Goal: Information Seeking & Learning: Learn about a topic

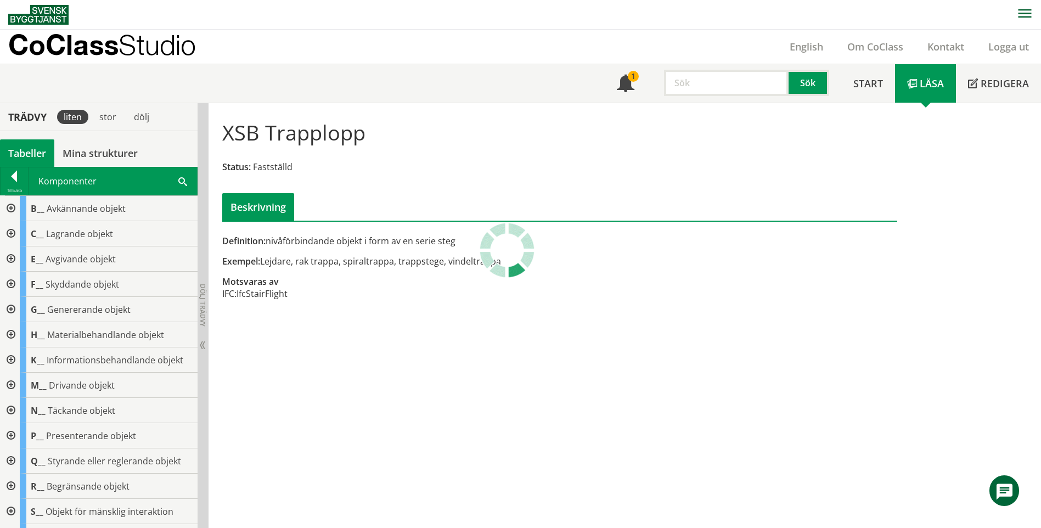
scroll to position [190, 0]
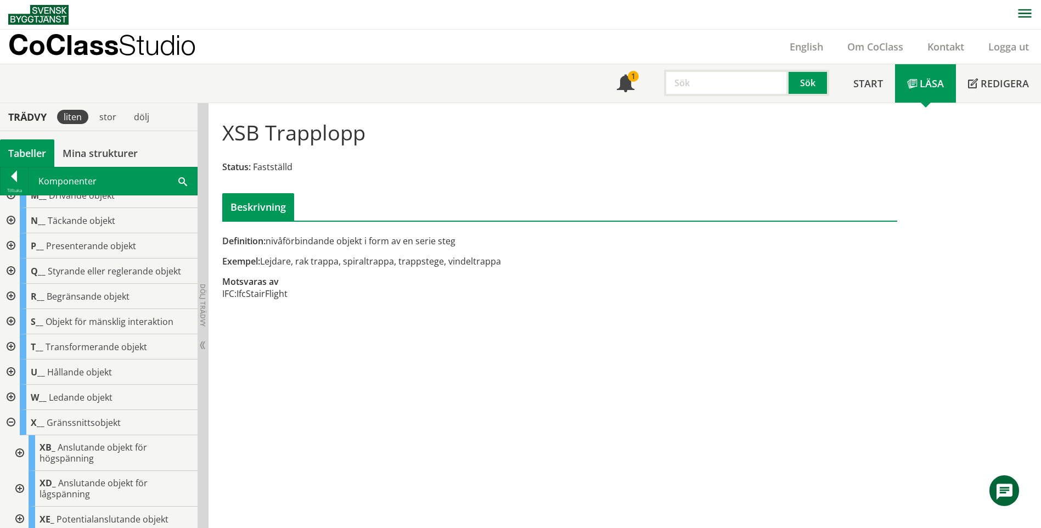
click at [722, 87] on input "text" at bounding box center [726, 83] width 125 height 26
type input "Grus"
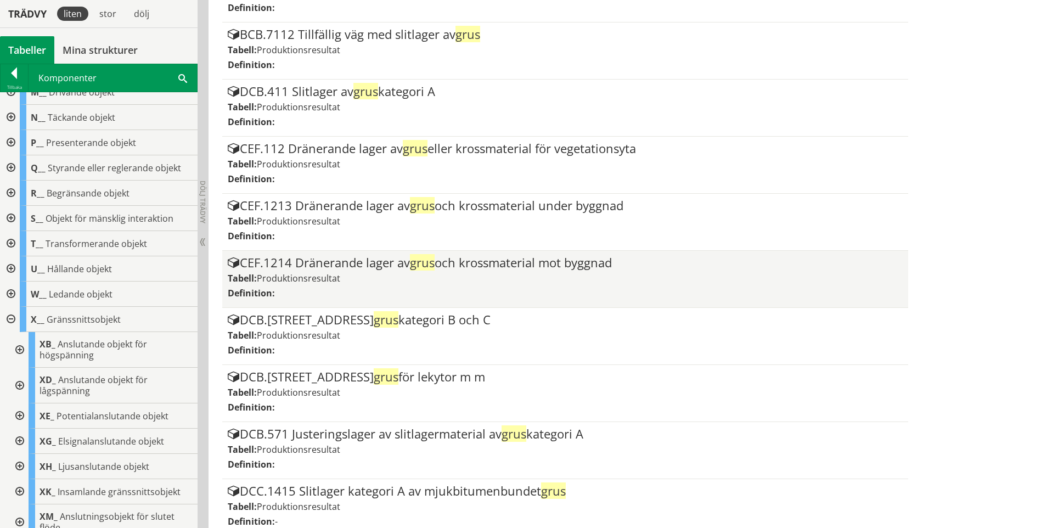
scroll to position [878, 0]
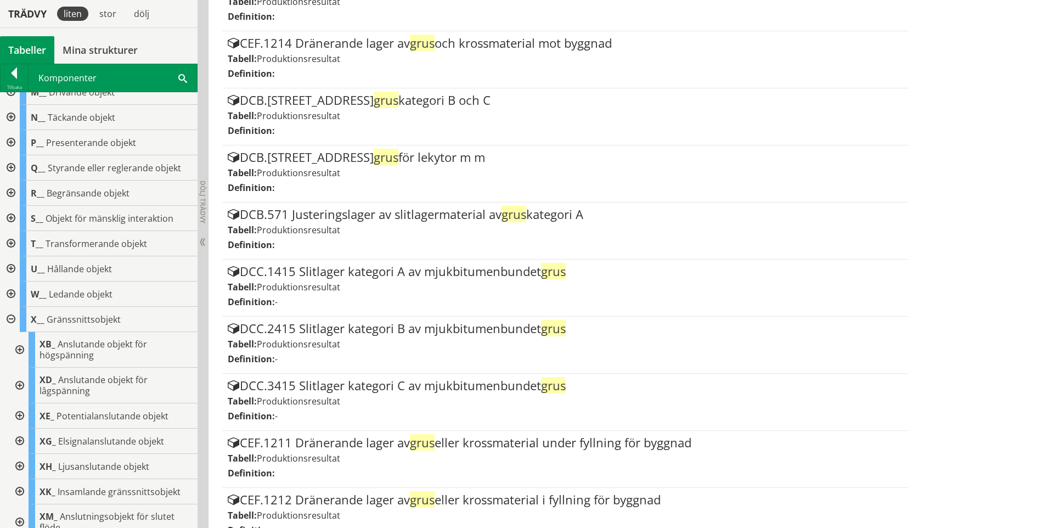
drag, startPoint x: 721, startPoint y: 309, endPoint x: 952, endPoint y: 200, distance: 254.7
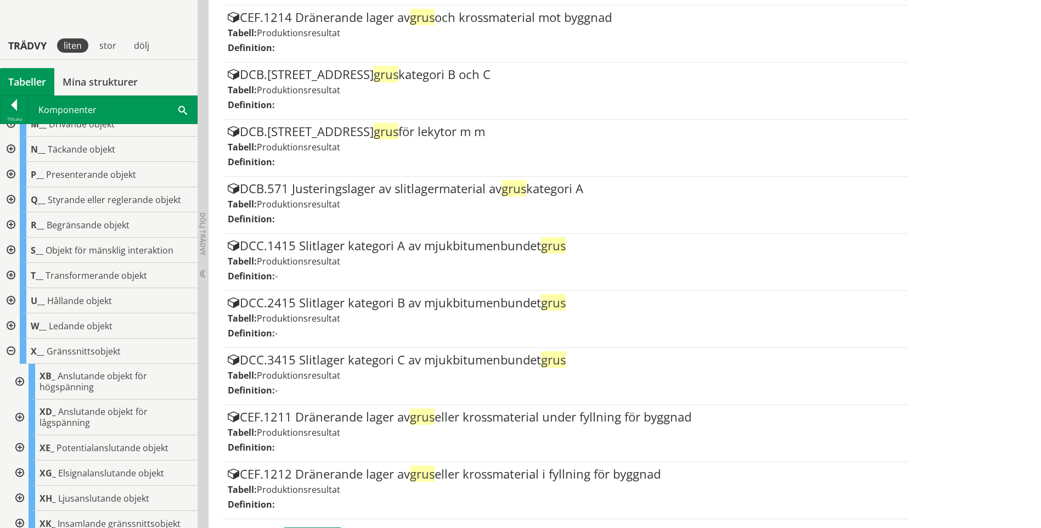
scroll to position [935, 0]
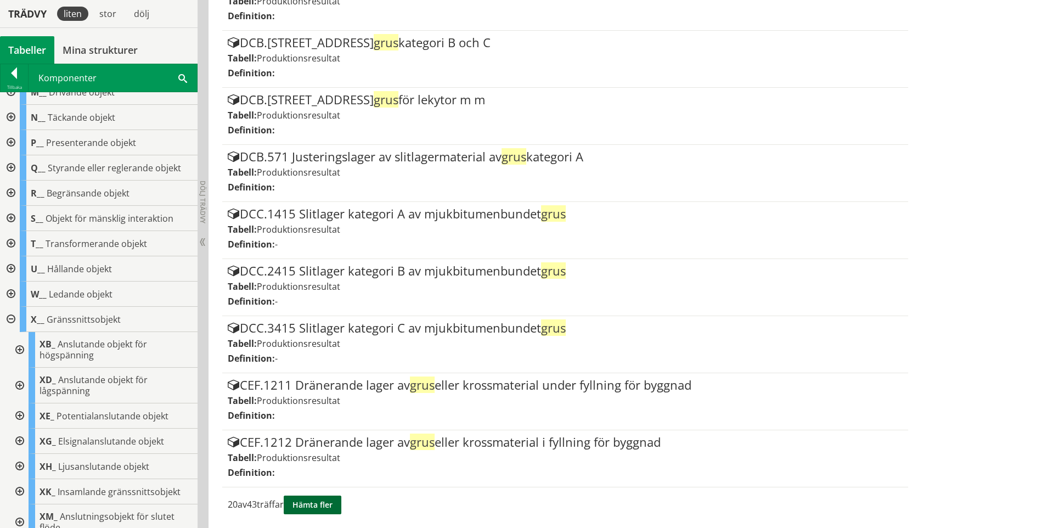
click at [338, 508] on button "Hämta fler" at bounding box center [313, 504] width 58 height 19
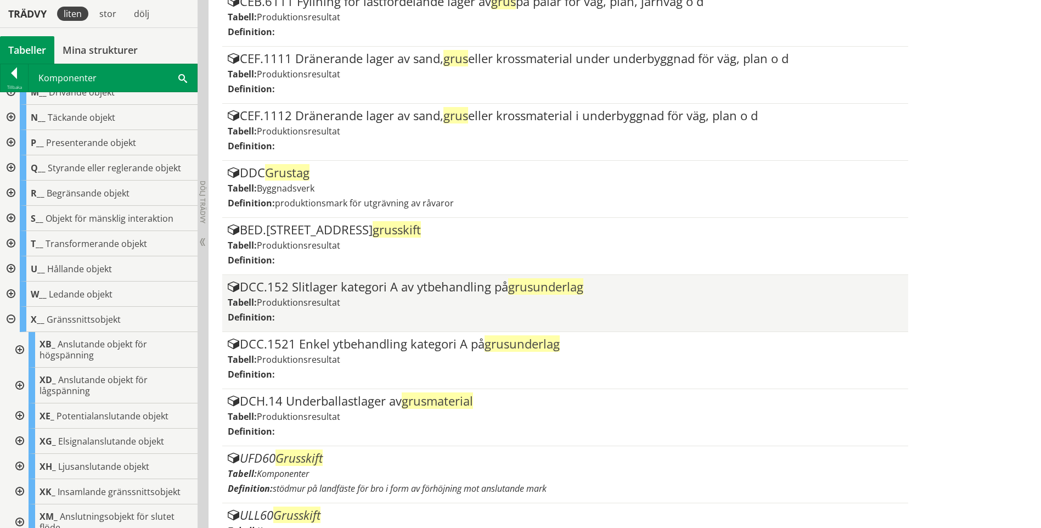
scroll to position [2076, 0]
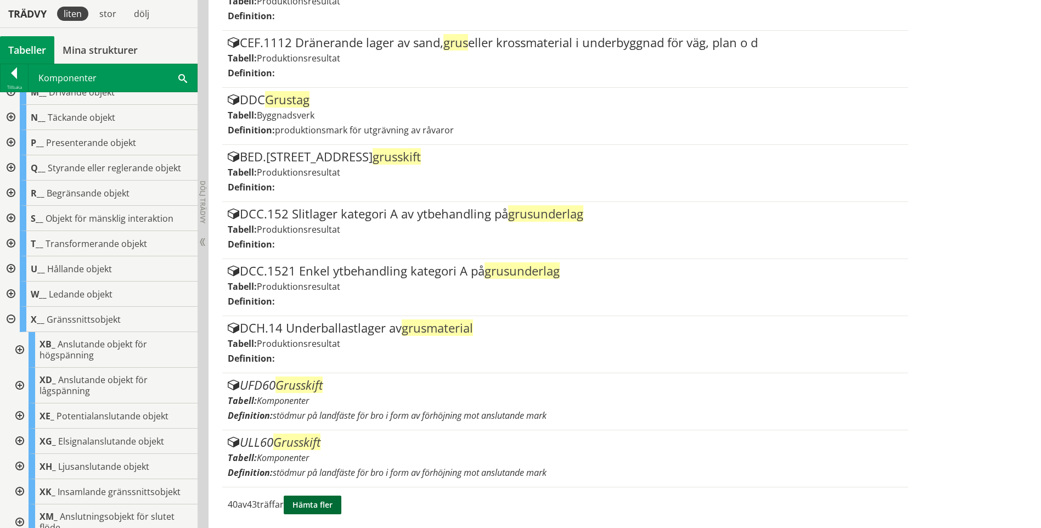
click at [312, 500] on button "Hämta fler" at bounding box center [313, 504] width 58 height 19
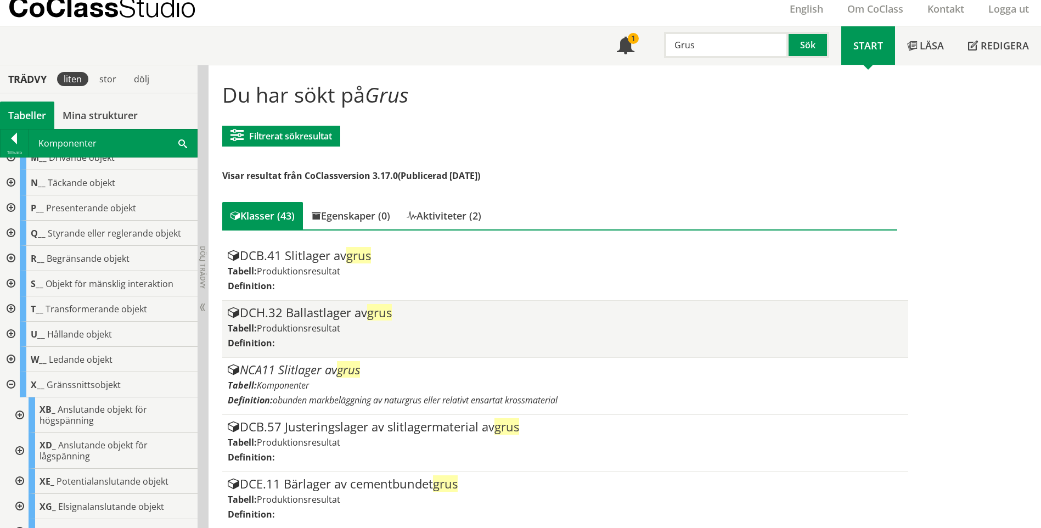
scroll to position [55, 0]
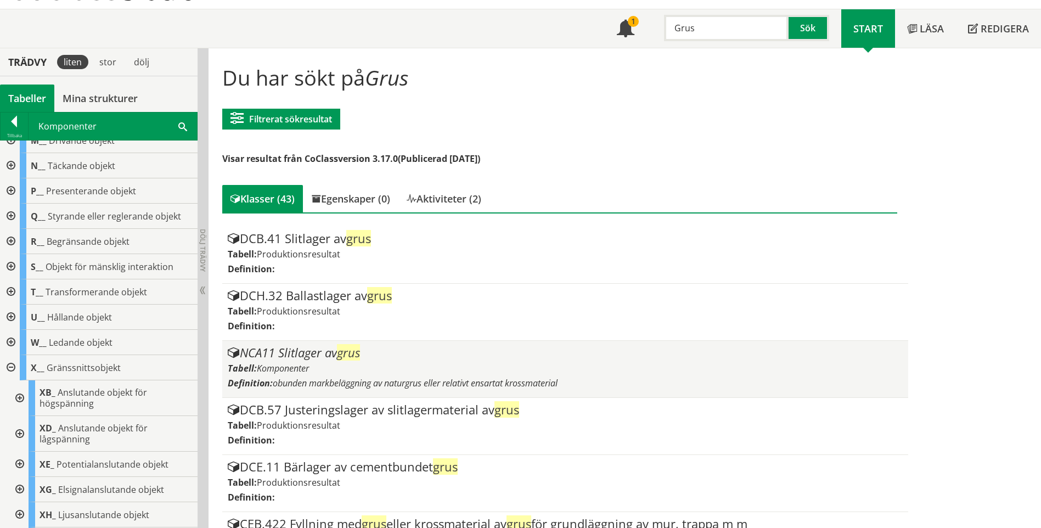
click at [483, 370] on div "Tabell: Komponenter" at bounding box center [565, 368] width 674 height 12
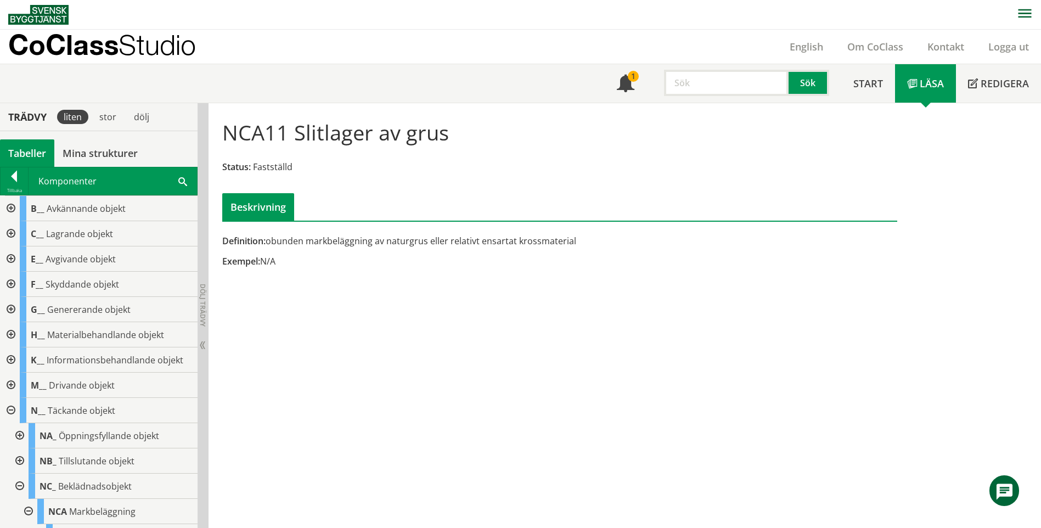
click at [750, 87] on input "text" at bounding box center [726, 83] width 125 height 26
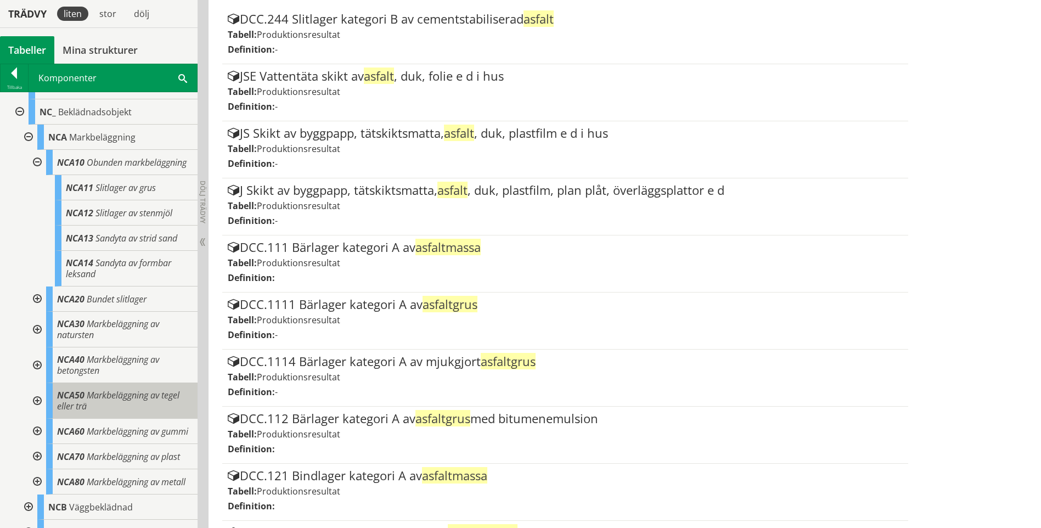
scroll to position [274, 0]
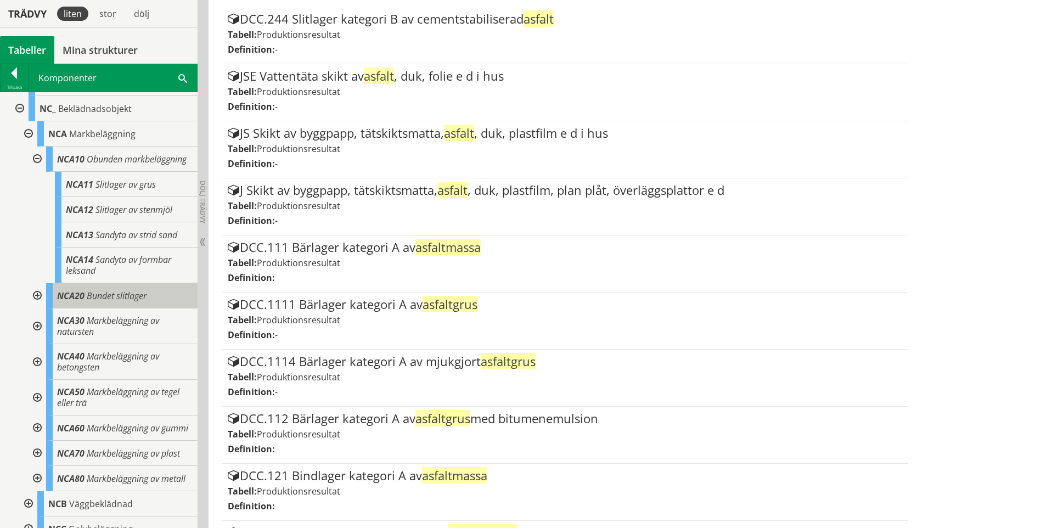
click at [128, 302] on span "Bundet slitlager" at bounding box center [117, 296] width 60 height 12
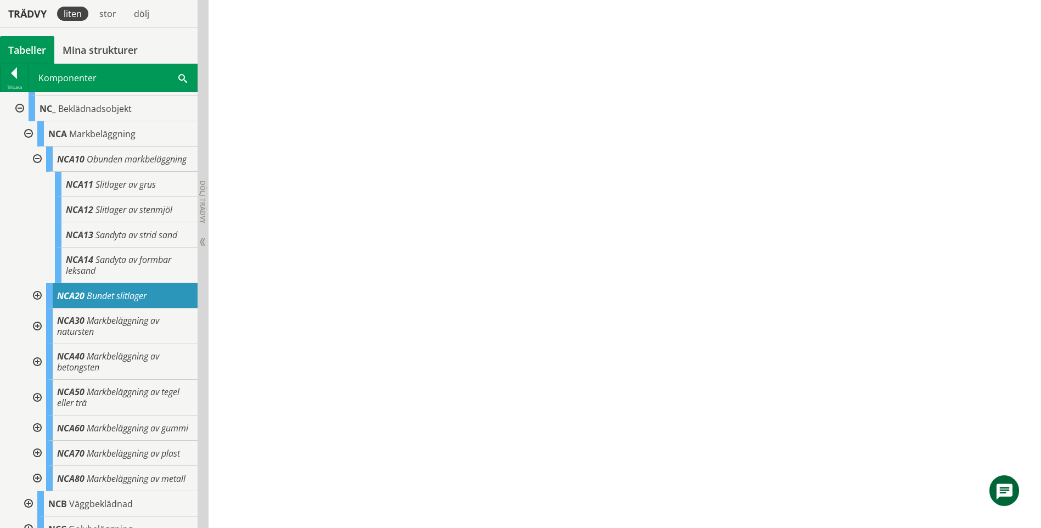
click at [43, 303] on div at bounding box center [36, 295] width 20 height 25
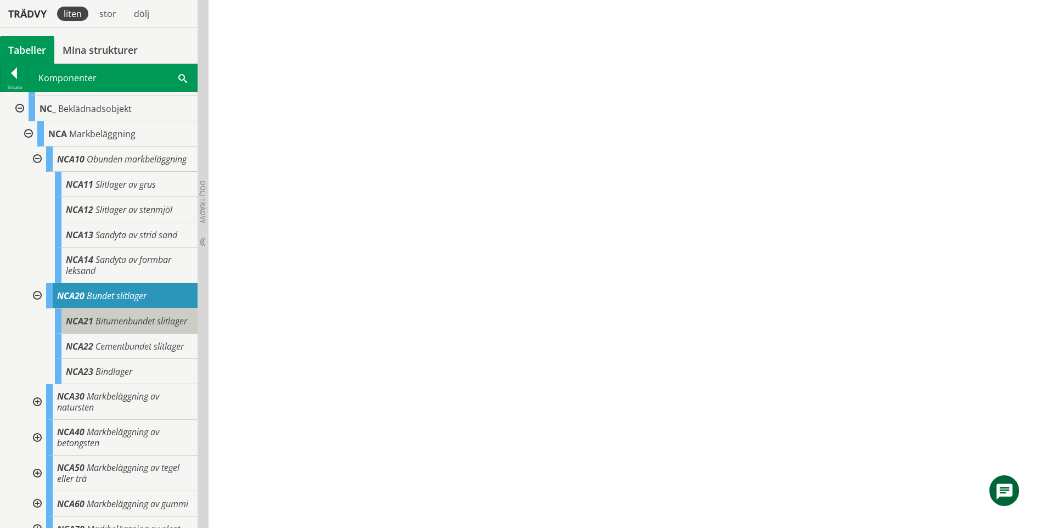
click at [159, 334] on div "NCA21 Bitumenbundet slitlager" at bounding box center [126, 320] width 143 height 25
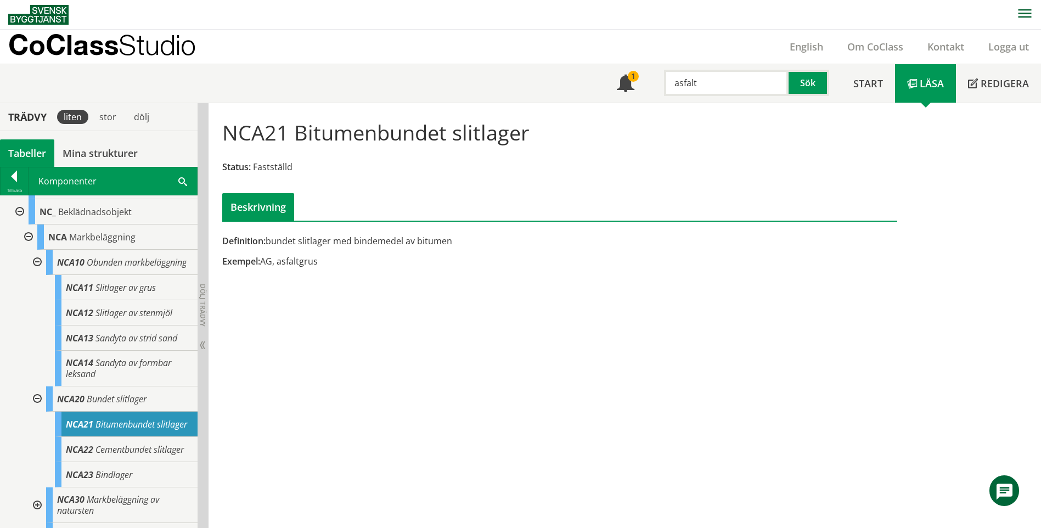
click at [689, 77] on input "asfalt" at bounding box center [726, 83] width 125 height 26
click at [651, 79] on div "asfalt Sök" at bounding box center [743, 80] width 195 height 32
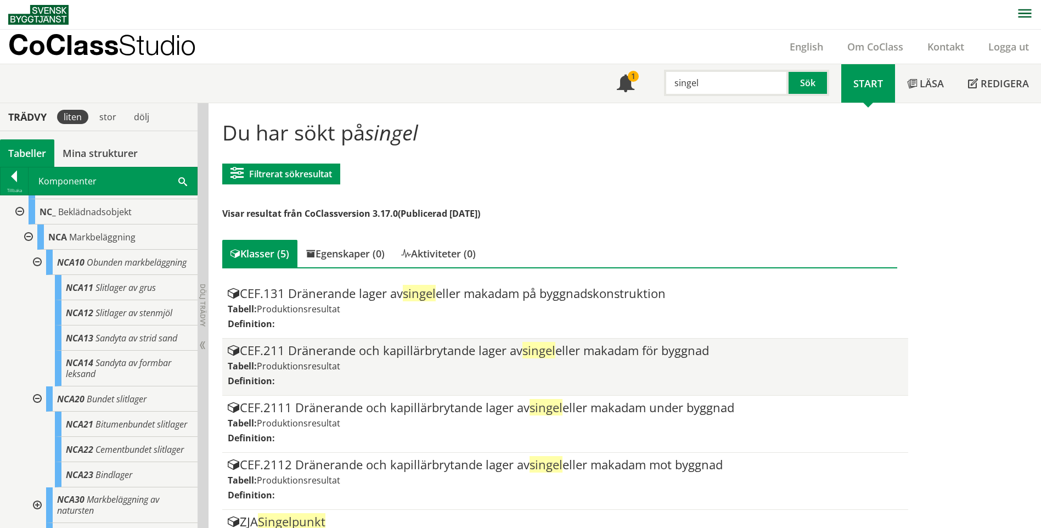
scroll to position [44, 0]
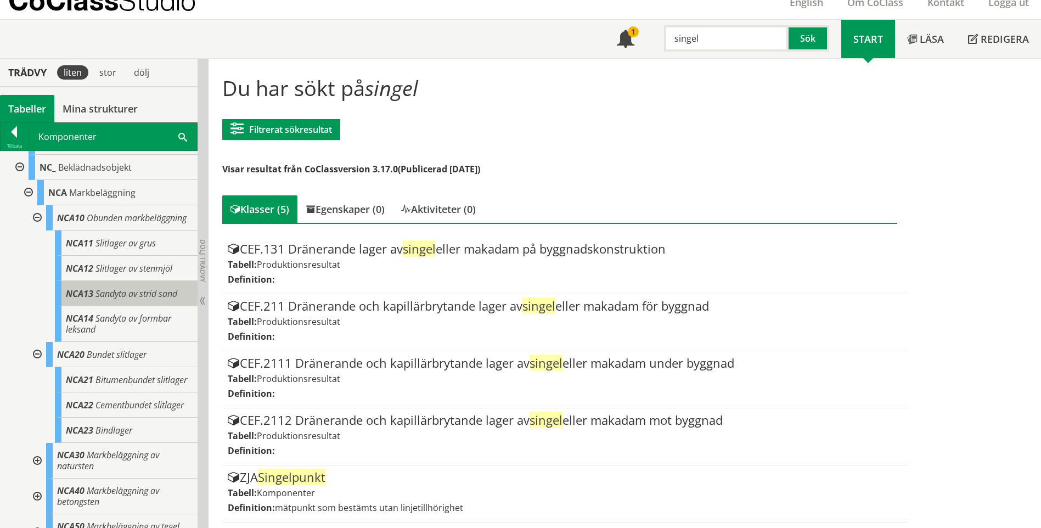
click at [175, 300] on span "Sandyta av strid sand" at bounding box center [136, 293] width 82 height 12
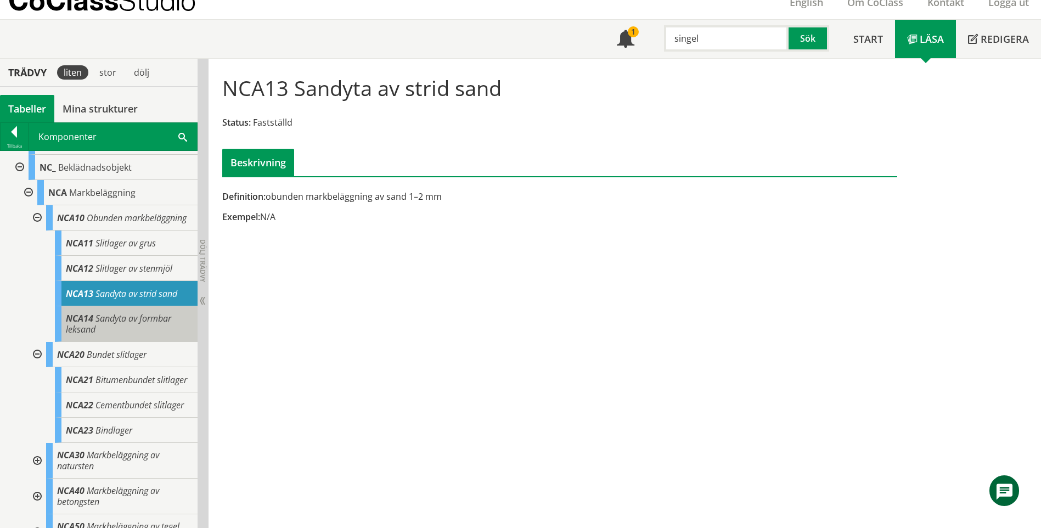
click at [180, 340] on div "NCA14 Sandyta av formbar leksand" at bounding box center [126, 324] width 143 height 36
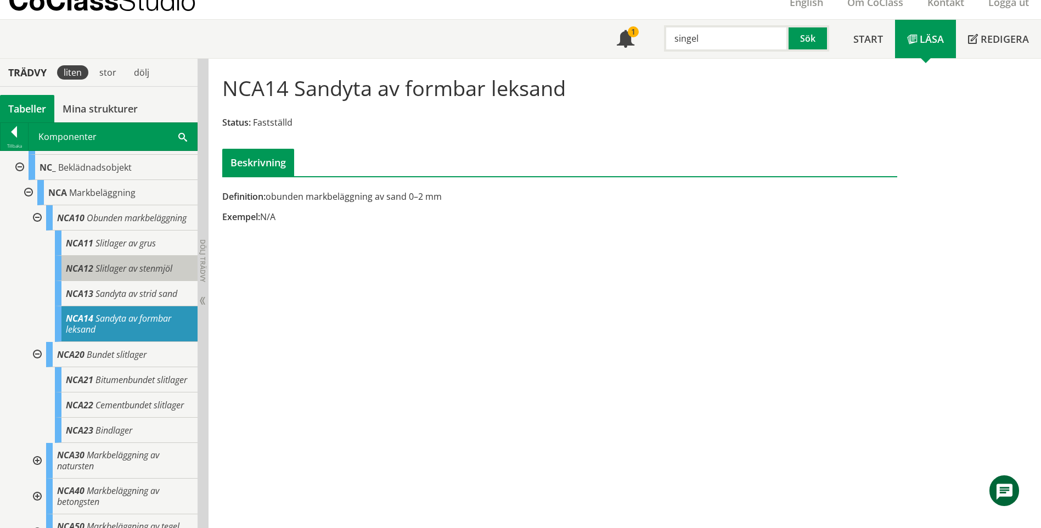
click at [167, 281] on div "NCA12 Slitlager av stenmjöl" at bounding box center [126, 268] width 143 height 25
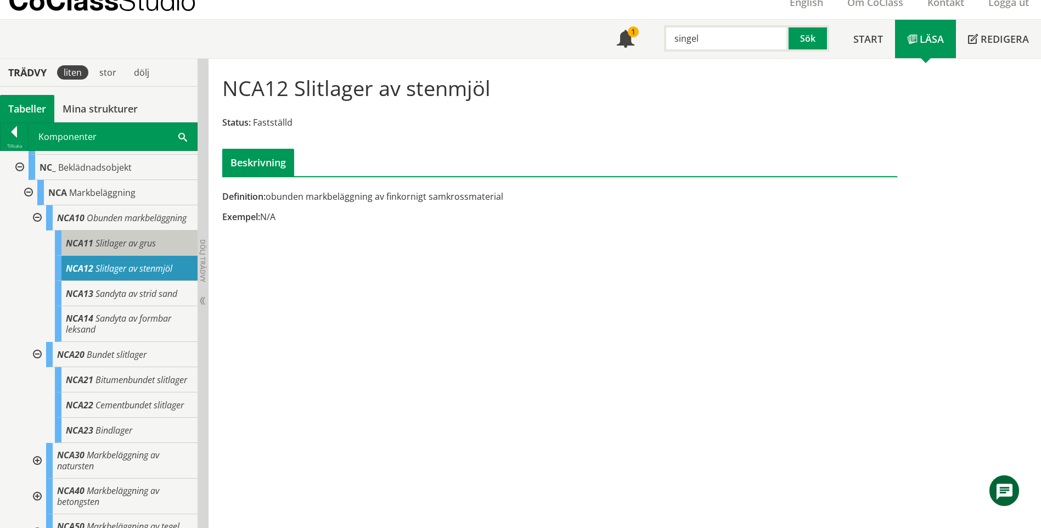
click at [159, 253] on div "NCA11 Slitlager av grus" at bounding box center [126, 242] width 143 height 25
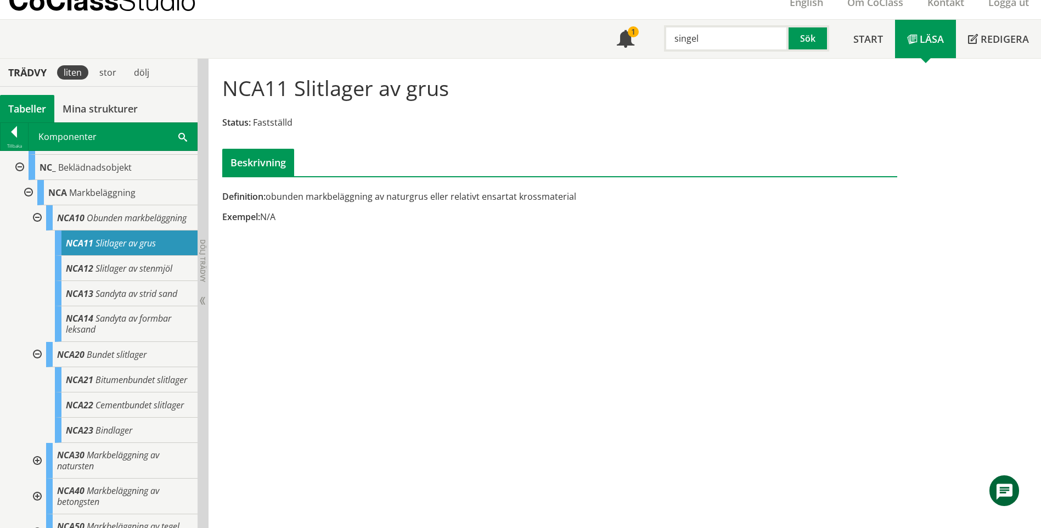
drag, startPoint x: 493, startPoint y: 194, endPoint x: 546, endPoint y: 196, distance: 53.3
click at [546, 196] on div "Definition: obunden markbeläggning av naturgrus eller relativt ensartat krossma…" at bounding box center [444, 196] width 444 height 12
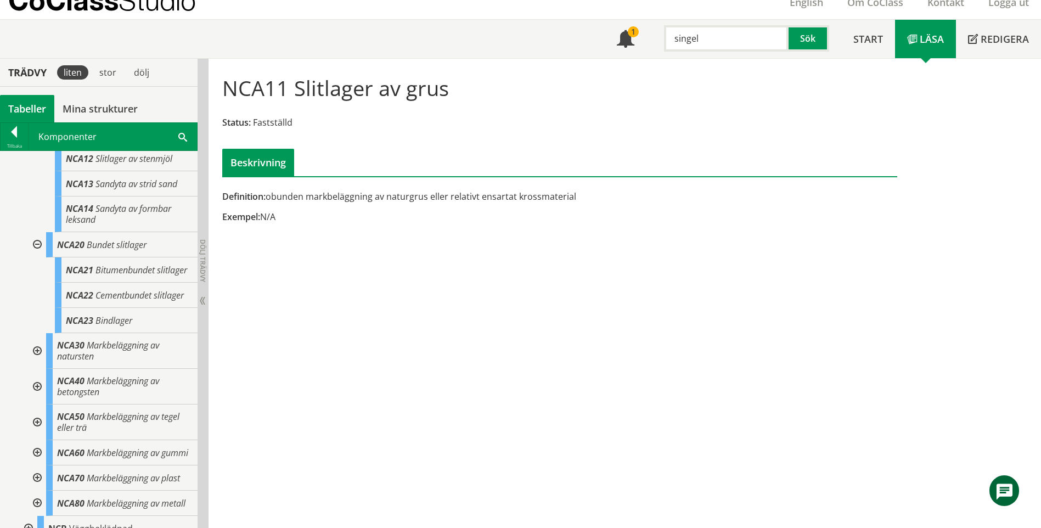
scroll to position [439, 0]
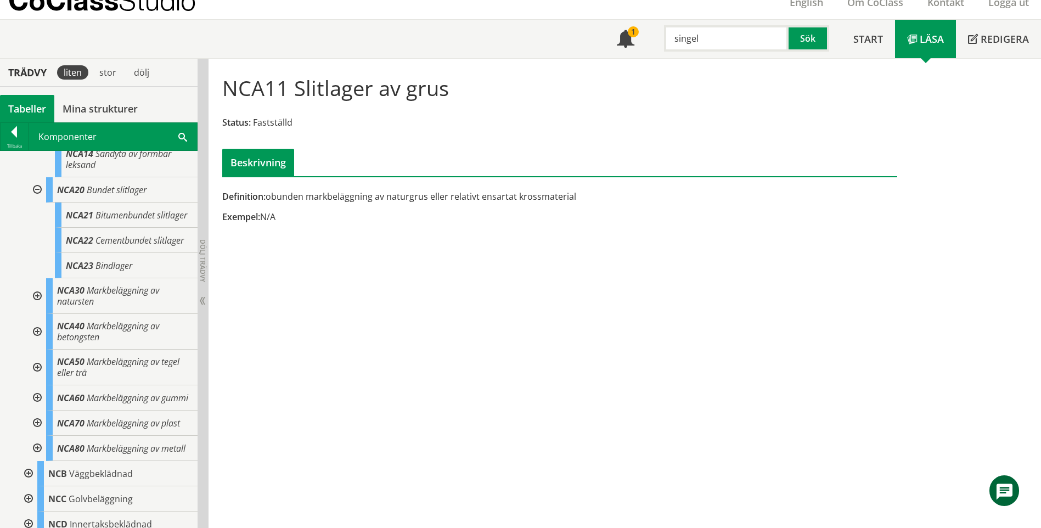
click at [43, 314] on div at bounding box center [36, 296] width 20 height 36
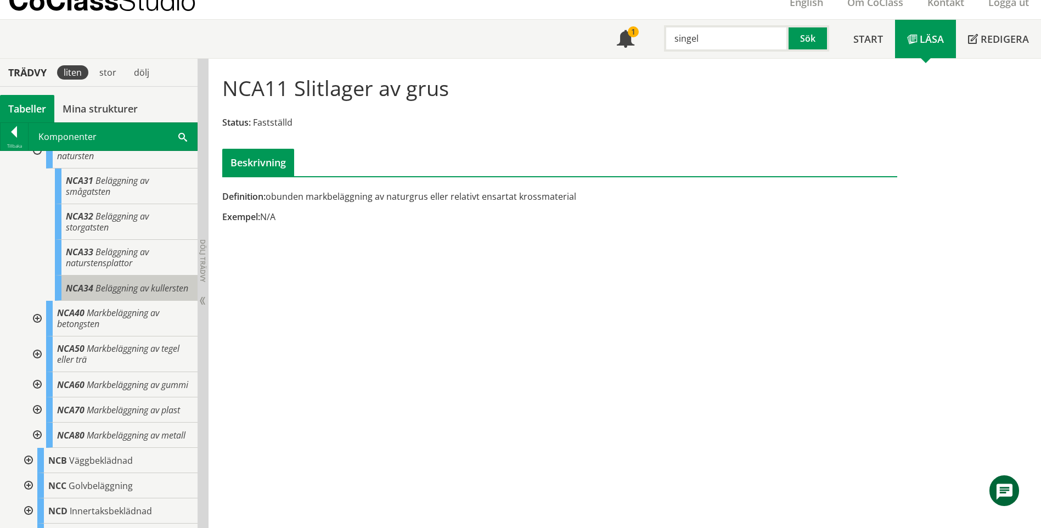
scroll to position [603, 0]
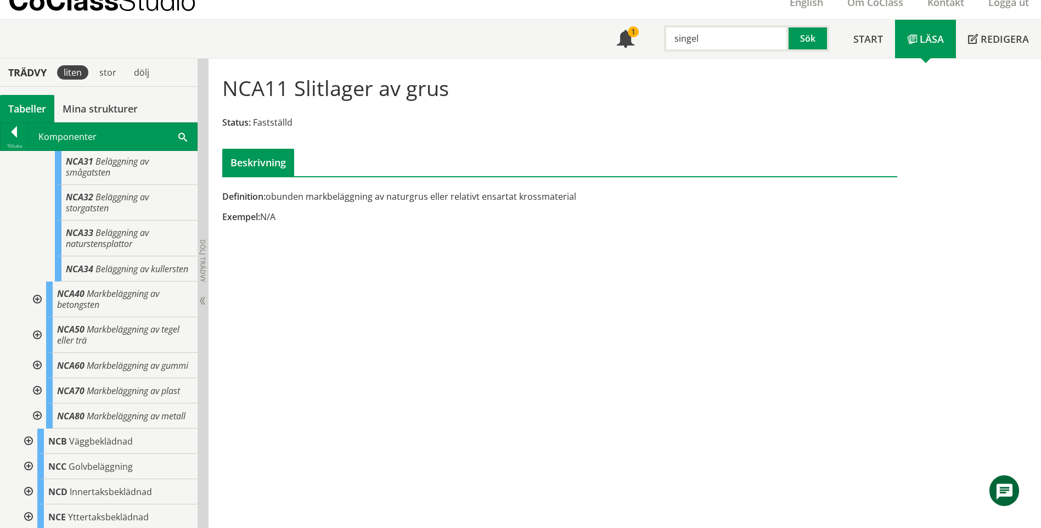
click at [43, 403] on div at bounding box center [36, 390] width 20 height 25
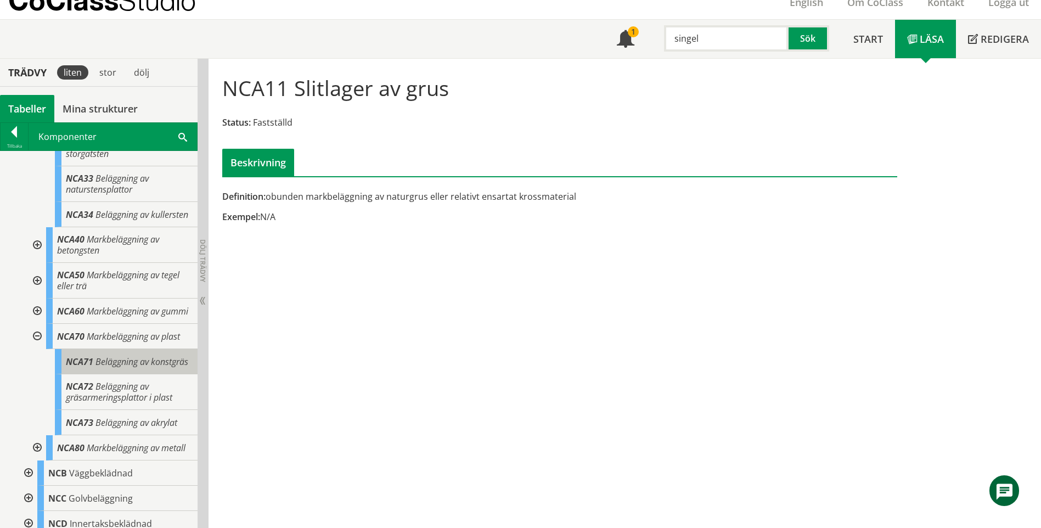
scroll to position [658, 0]
click at [716, 26] on input "singel" at bounding box center [726, 38] width 125 height 26
drag, startPoint x: 716, startPoint y: 34, endPoint x: 646, endPoint y: 38, distance: 70.4
click at [646, 39] on div "singel Sök" at bounding box center [743, 36] width 195 height 32
paste input "Tryckluftsdriven pump"
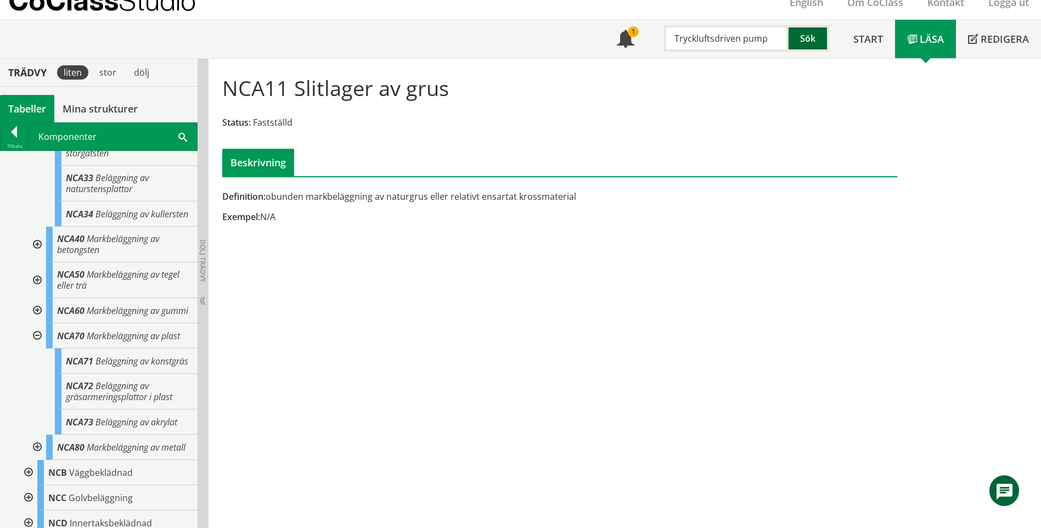
type input "Tryckluftsdriven pump"
click at [796, 36] on button "Sök" at bounding box center [808, 38] width 41 height 26
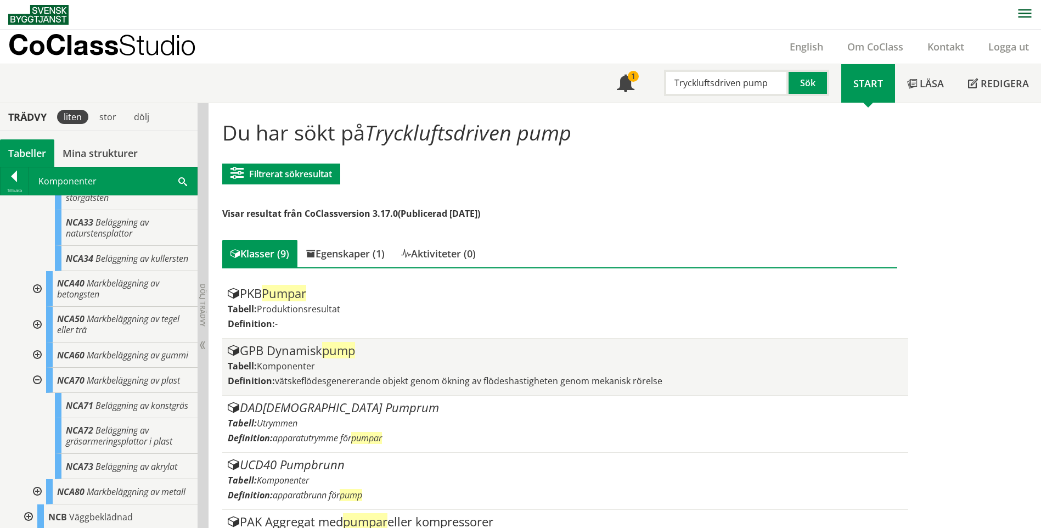
click at [540, 359] on div "GPB Dynamisk pump Tabell: Komponenter Definition: vätskeflödesgenererande objek…" at bounding box center [565, 367] width 674 height 46
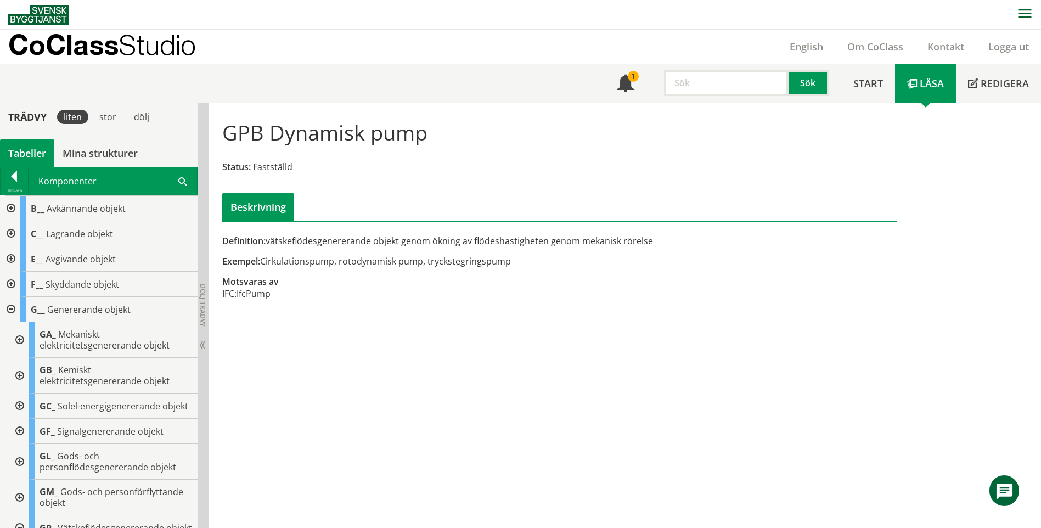
scroll to position [1, 0]
drag, startPoint x: 365, startPoint y: 263, endPoint x: 407, endPoint y: 259, distance: 41.9
click at [405, 259] on div "Exempel: Cirkulationspump, rotodynamisk pump, tryckstegringspump" at bounding box center [444, 261] width 444 height 12
drag, startPoint x: 452, startPoint y: 259, endPoint x: 511, endPoint y: 263, distance: 58.8
click at [511, 263] on div "Exempel: Cirkulationspump, rotodynamisk pump, tryckstegringspump" at bounding box center [444, 261] width 444 height 12
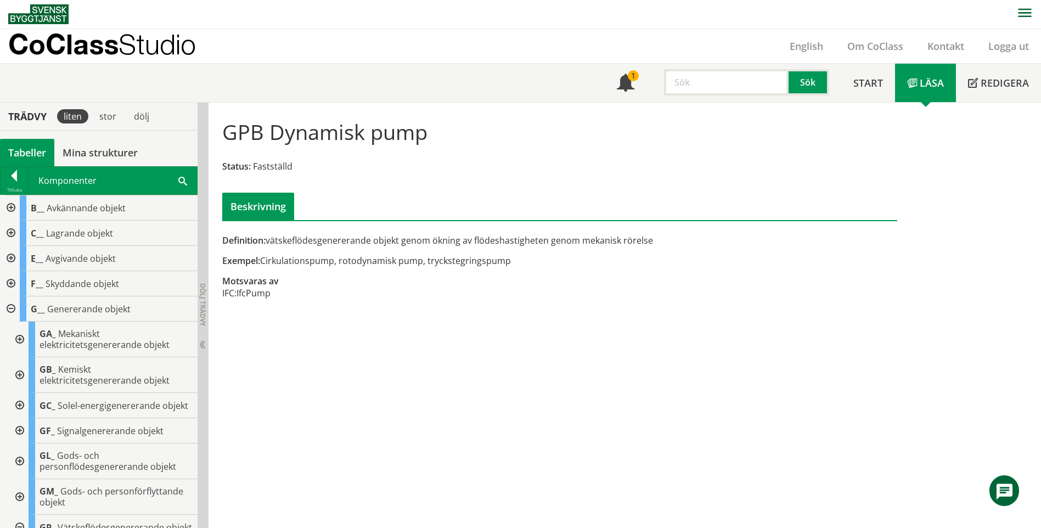
drag, startPoint x: 511, startPoint y: 262, endPoint x: 451, endPoint y: 263, distance: 59.3
click at [437, 258] on div "Exempel: Cirkulationspump, rotodynamisk pump, tryckstegringspump" at bounding box center [444, 261] width 444 height 12
click at [733, 78] on input "text" at bounding box center [726, 82] width 125 height 26
drag, startPoint x: 534, startPoint y: 264, endPoint x: 301, endPoint y: 277, distance: 233.5
click at [301, 277] on div "Definition: vätskeflödesgenererande objekt genom ökning av flödeshastigheten ge…" at bounding box center [444, 272] width 461 height 77
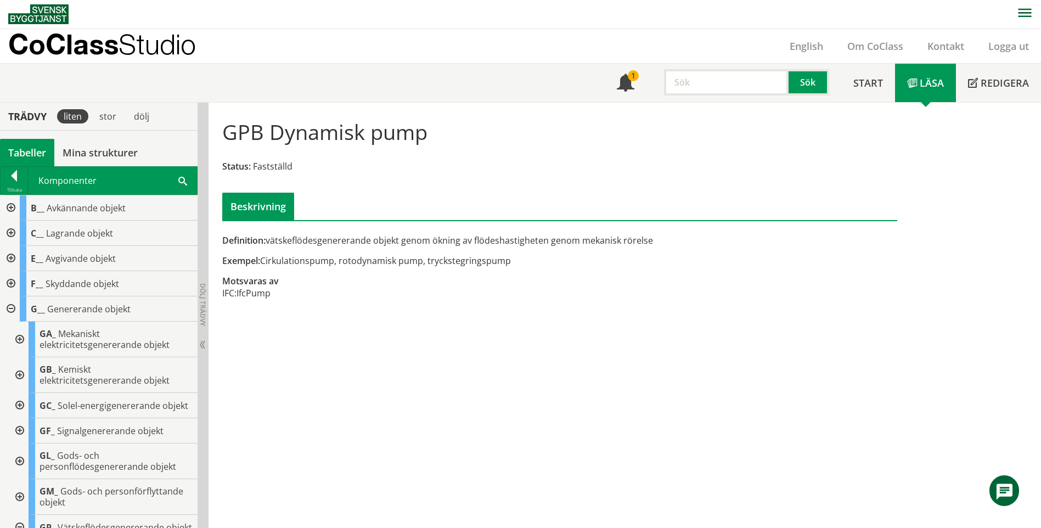
drag, startPoint x: 290, startPoint y: 261, endPoint x: 451, endPoint y: 260, distance: 161.3
click at [451, 260] on div "Exempel: Cirkulationspump, rotodynamisk pump, tryckstegringspump" at bounding box center [444, 261] width 444 height 12
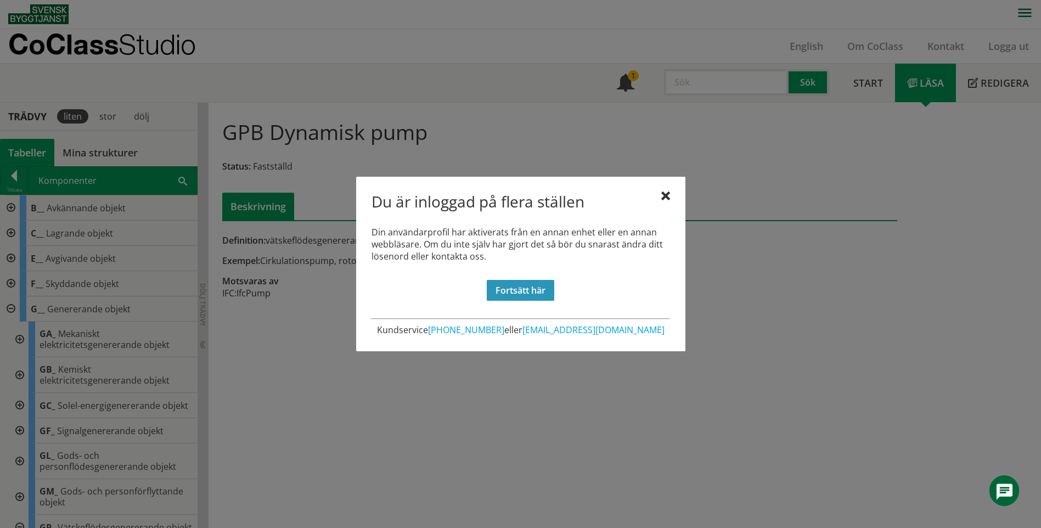
click at [515, 285] on link "Fortsätt här" at bounding box center [520, 290] width 67 height 21
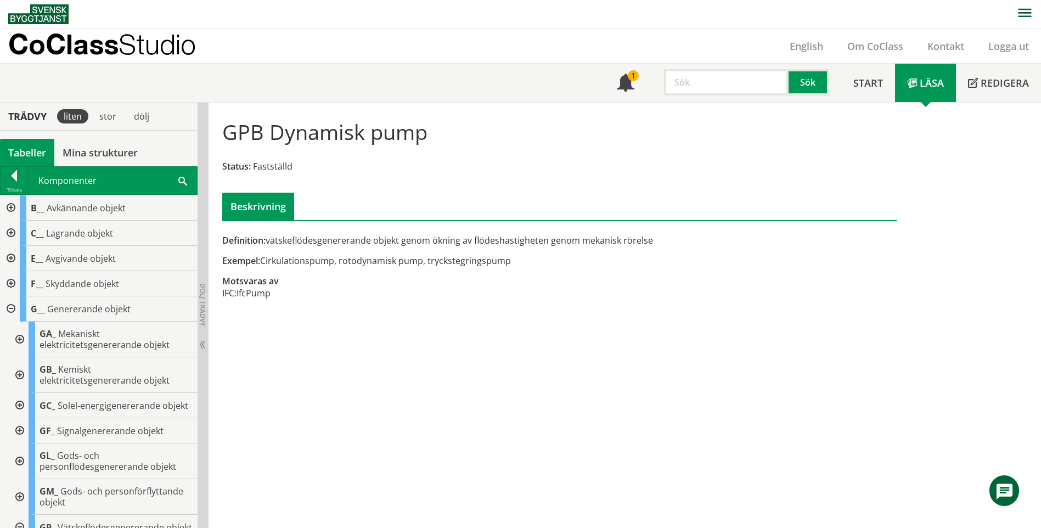
click at [350, 293] on div "Definition: vätskeflödesgenererande objekt genom ökning av flödeshastigheten ge…" at bounding box center [444, 272] width 461 height 77
drag, startPoint x: 286, startPoint y: 131, endPoint x: 392, endPoint y: 132, distance: 105.9
click at [392, 132] on h1 "GPB Dynamisk pump" at bounding box center [324, 132] width 205 height 24
drag, startPoint x: 347, startPoint y: 259, endPoint x: 418, endPoint y: 259, distance: 71.3
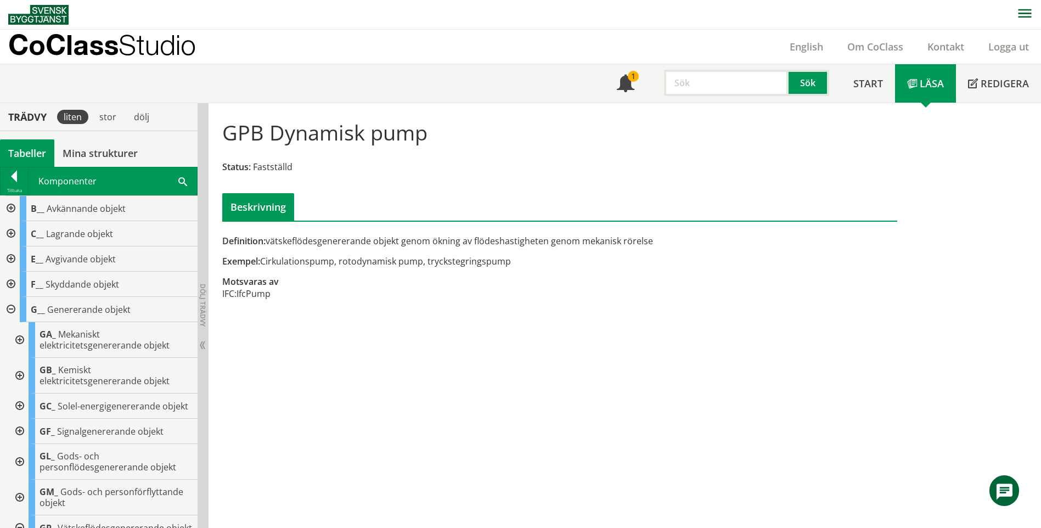
click at [418, 259] on div "Exempel: Cirkulationspump, rotodynamisk pump, tryckstegringspump" at bounding box center [444, 261] width 444 height 12
click at [727, 73] on input "text" at bounding box center [726, 83] width 125 height 26
type input "Pump"
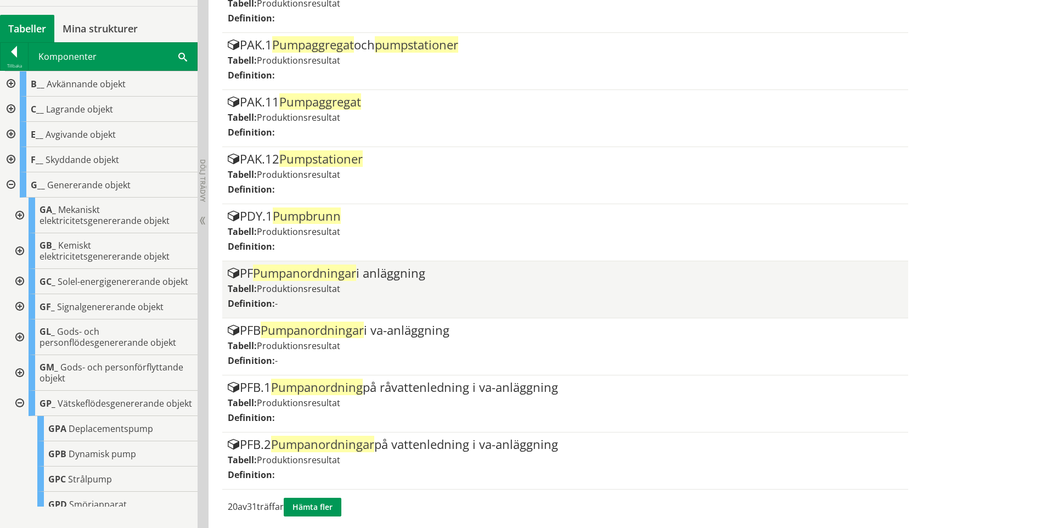
scroll to position [935, 0]
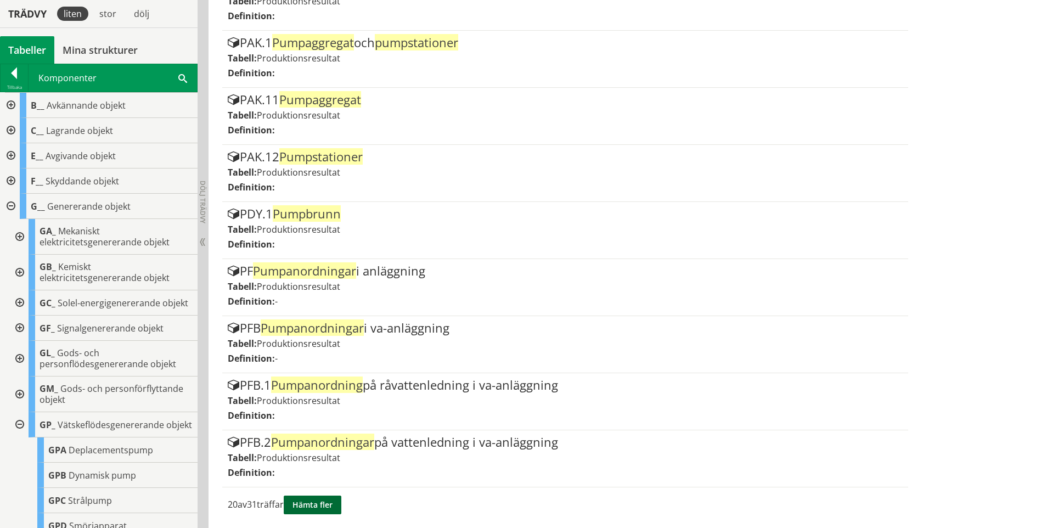
click at [329, 506] on button "Hämta fler" at bounding box center [313, 504] width 58 height 19
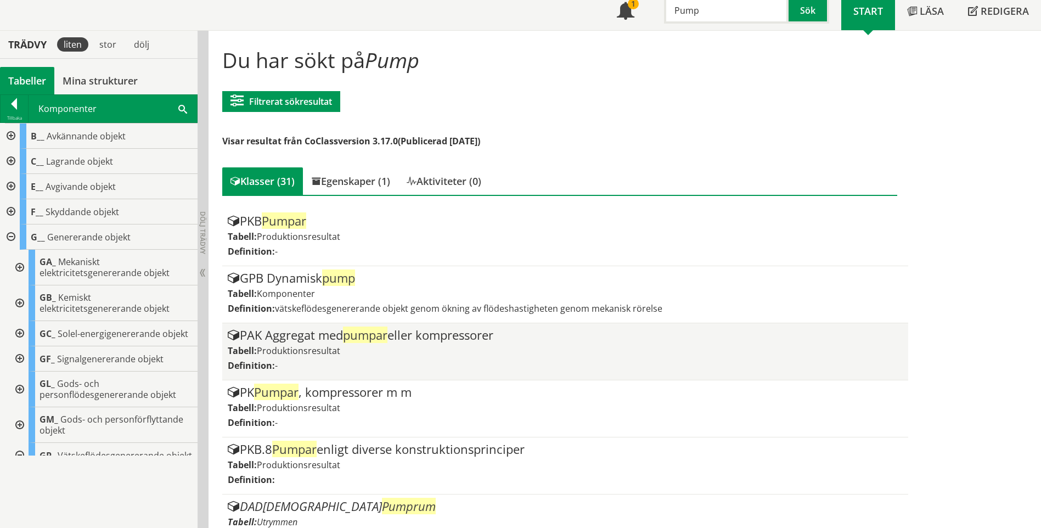
scroll to position [0, 0]
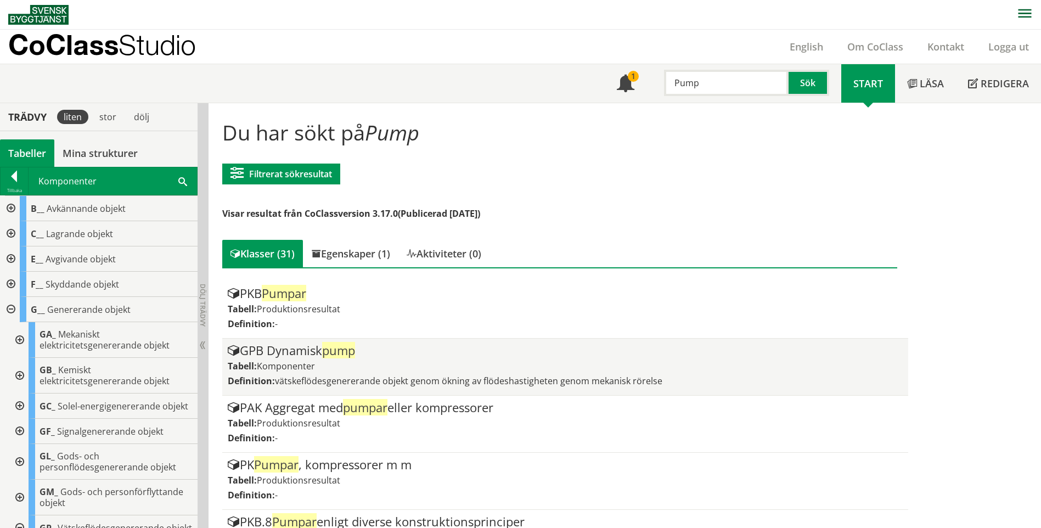
click at [664, 373] on div "GPB Dynamisk pump Tabell: Komponenter Definition: vätskeflödesgenererande objek…" at bounding box center [565, 367] width 674 height 46
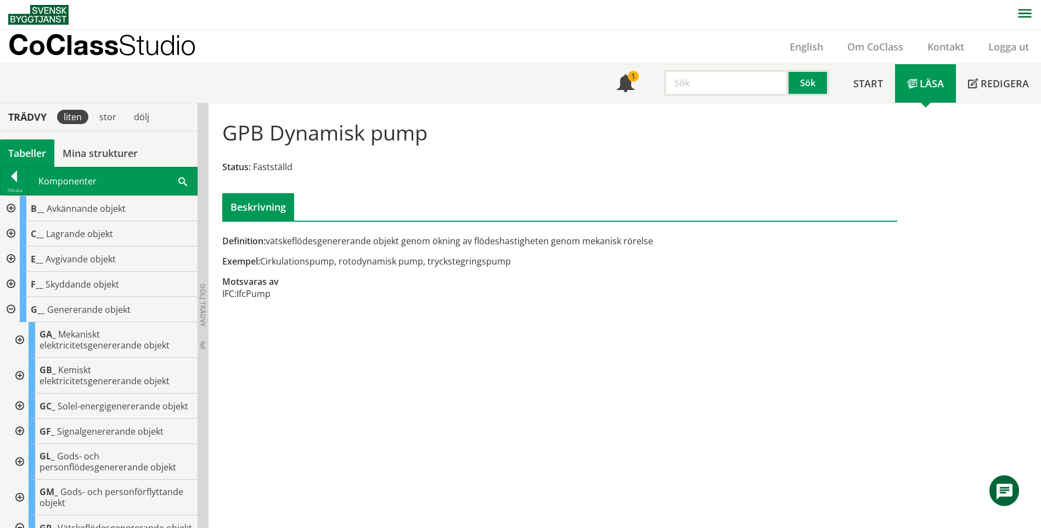
drag, startPoint x: 455, startPoint y: 263, endPoint x: 512, endPoint y: 271, distance: 58.1
click at [512, 271] on div "Definition: vätskeflödesgenererande objekt genom ökning av flödeshastigheten ge…" at bounding box center [444, 273] width 461 height 77
click at [601, 309] on div "Definition: vätskeflödesgenererande objekt genom ökning av flödeshastigheten ge…" at bounding box center [444, 273] width 461 height 77
drag, startPoint x: 613, startPoint y: 239, endPoint x: 375, endPoint y: 238, distance: 238.6
click at [375, 238] on div "Definition: vätskeflödesgenererande objekt genom ökning av flödeshastigheten ge…" at bounding box center [444, 241] width 444 height 12
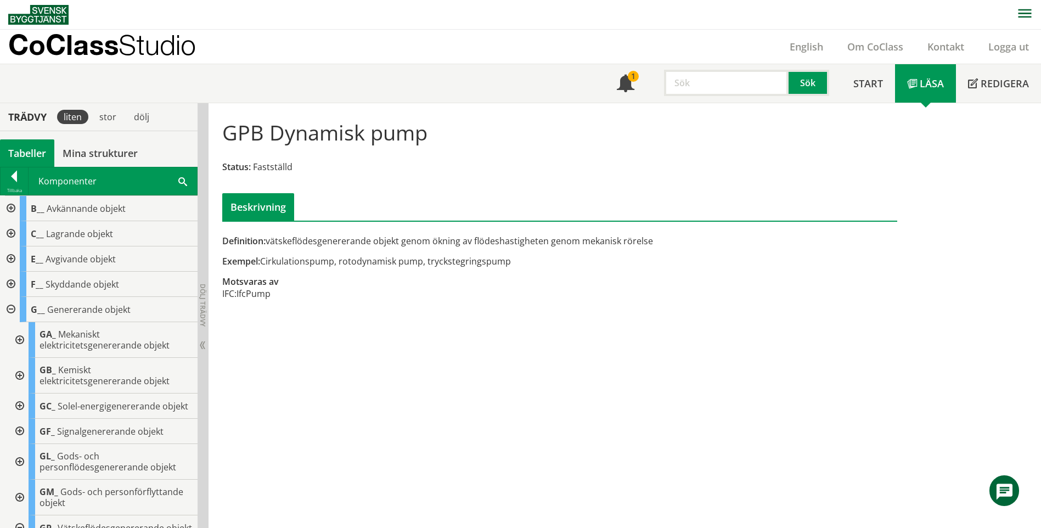
click at [293, 239] on div "Definition: vätskeflödesgenererande objekt genom ökning av flödeshastigheten ge…" at bounding box center [444, 241] width 444 height 12
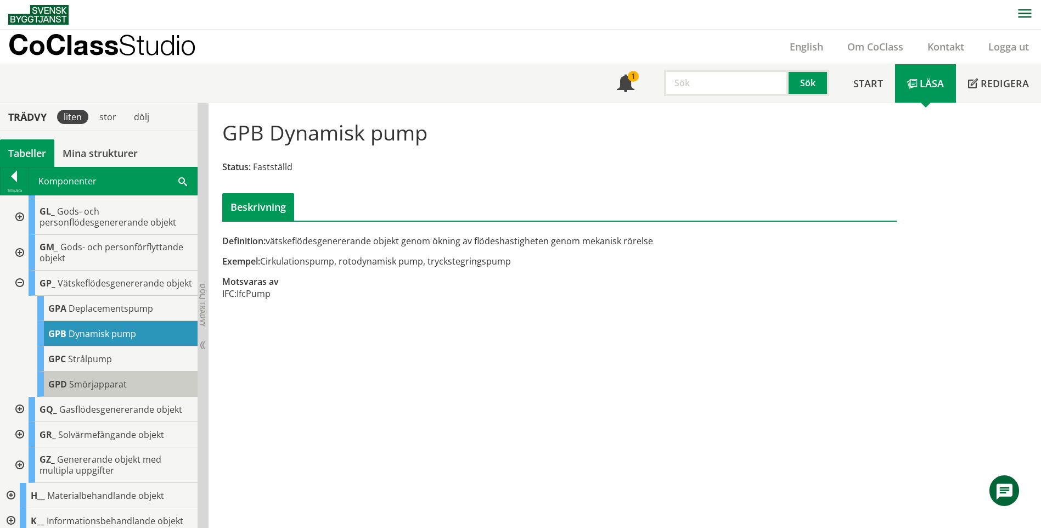
scroll to position [329, 0]
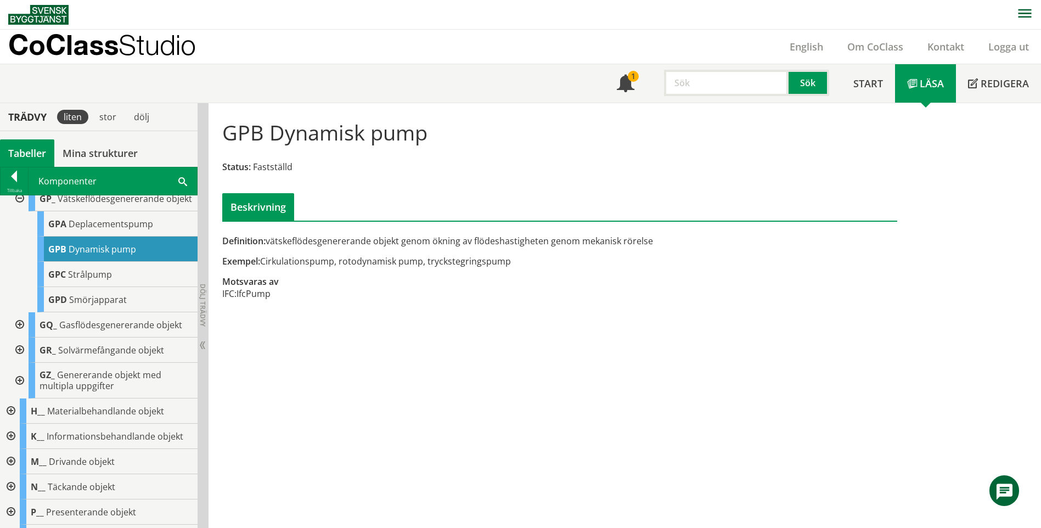
click at [16, 337] on div at bounding box center [19, 324] width 20 height 25
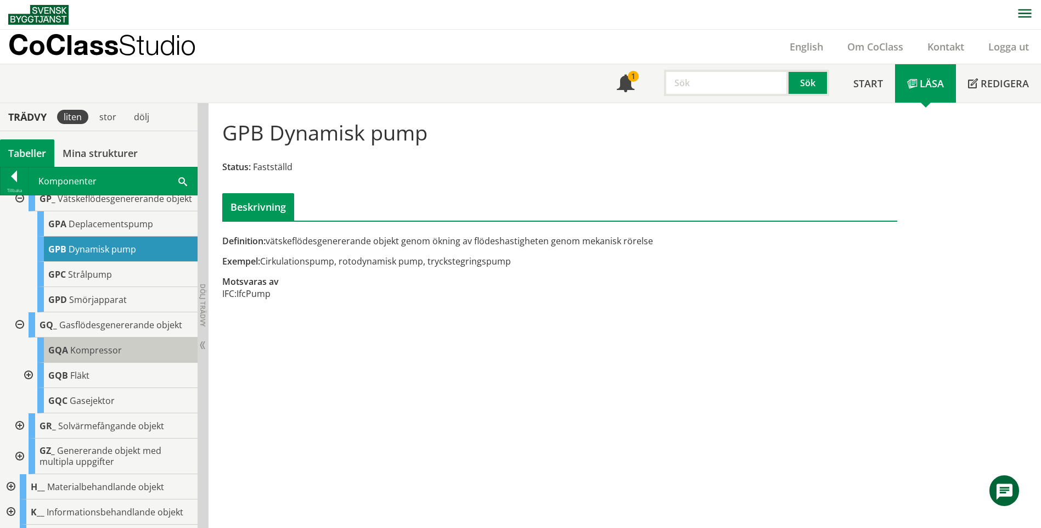
click at [101, 356] on span "Kompressor" at bounding box center [96, 350] width 52 height 12
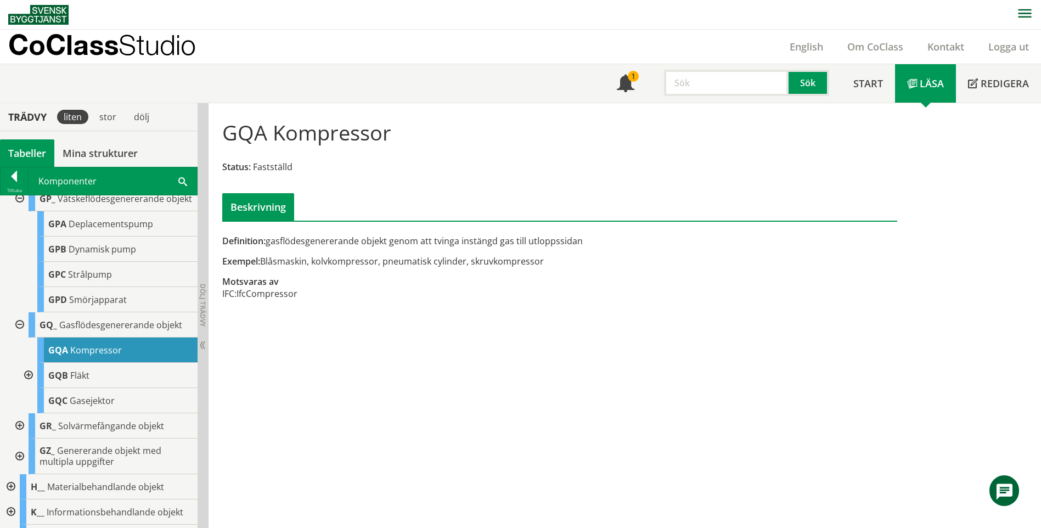
drag, startPoint x: 334, startPoint y: 262, endPoint x: 448, endPoint y: 266, distance: 113.6
click at [442, 266] on div "Exempel: Blåsmaskin, kolvkompressor, pneumatisk cylinder, skruvkompressor" at bounding box center [444, 261] width 444 height 12
click at [614, 428] on div "GQA Kompressor Status: Fastställd Beskrivning Definition: gasflödesgenererande …" at bounding box center [624, 315] width 832 height 425
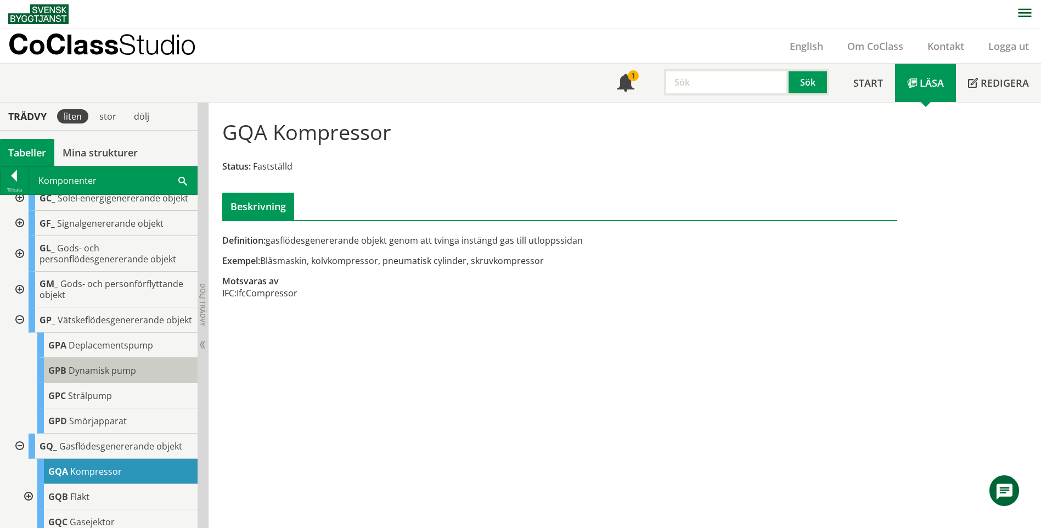
scroll to position [219, 0]
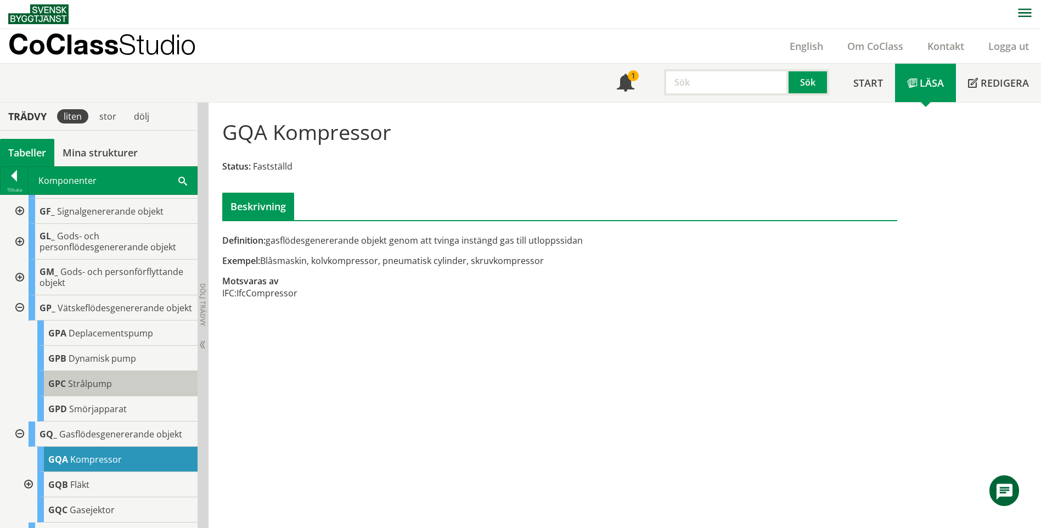
click at [154, 396] on div "GPC Strålpump" at bounding box center [117, 383] width 160 height 25
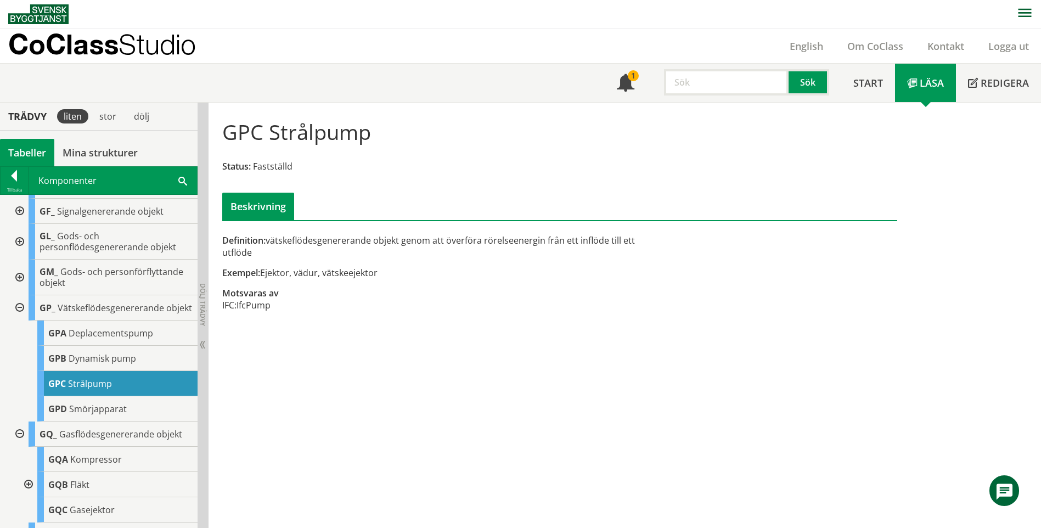
drag, startPoint x: 371, startPoint y: 133, endPoint x: 291, endPoint y: 133, distance: 80.1
click at [291, 133] on div "GPC Strålpump Status: Fastställd Beskrivning" at bounding box center [559, 165] width 691 height 109
drag, startPoint x: 374, startPoint y: 267, endPoint x: 339, endPoint y: 262, distance: 35.5
click at [339, 262] on div "Definition: vätskeflödesgenererande objekt genom att överföra rörelseenergin fr…" at bounding box center [444, 278] width 461 height 89
drag, startPoint x: 365, startPoint y: 261, endPoint x: 342, endPoint y: 266, distance: 24.1
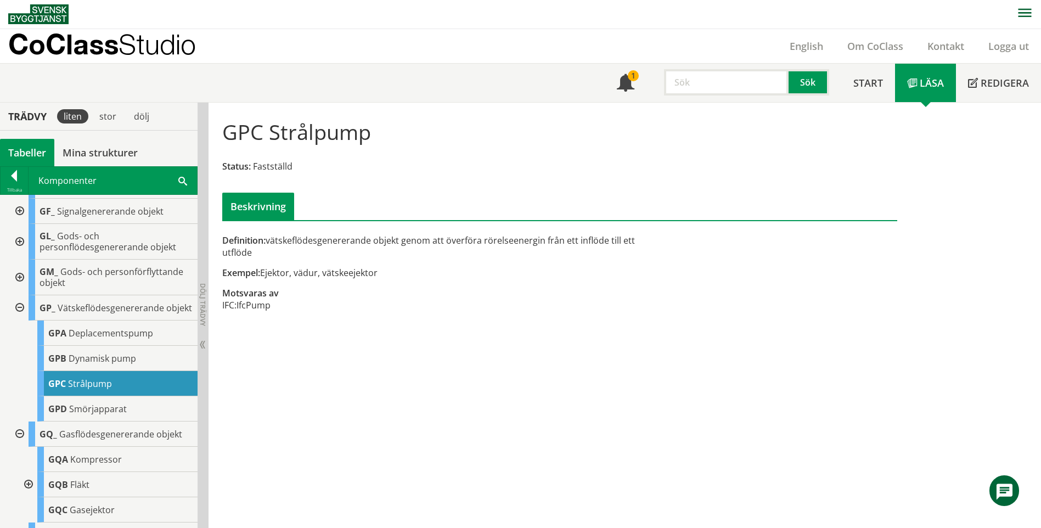
click at [342, 267] on div "Exempel: Ejektor, vädur, vätskeejektor" at bounding box center [444, 273] width 444 height 12
drag, startPoint x: 342, startPoint y: 261, endPoint x: 370, endPoint y: 264, distance: 28.2
click at [370, 267] on div "Exempel: Ejektor, vädur, vätskeejektor" at bounding box center [444, 273] width 444 height 12
click at [109, 320] on div "GP_ Vätskeflödesgenererande objekt" at bounding box center [113, 307] width 169 height 25
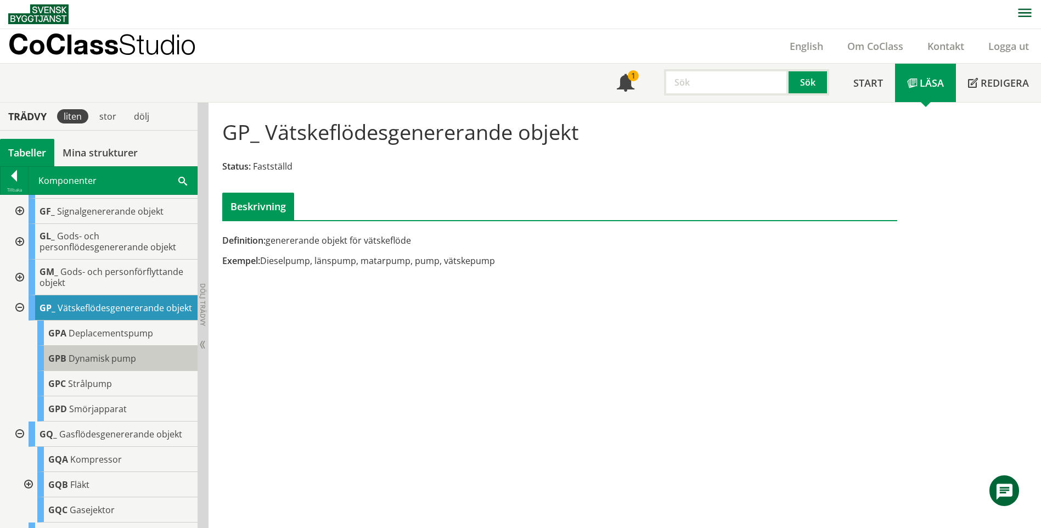
click at [129, 364] on span "Dynamisk pump" at bounding box center [102, 358] width 67 height 12
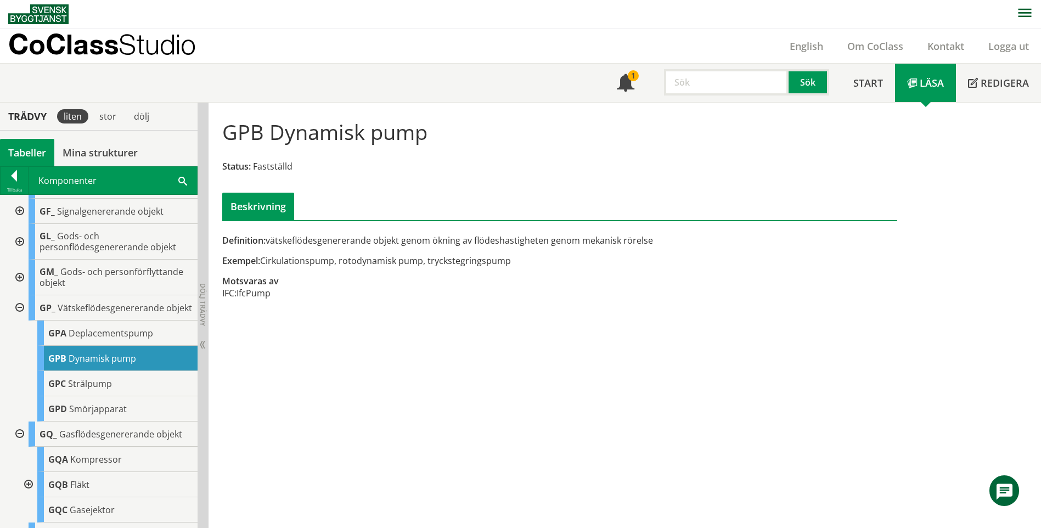
click at [710, 440] on div "GPB Dynamisk pump Status: Fastställd Beskrivning Definition: vätskeflödesgenere…" at bounding box center [624, 315] width 832 height 425
